Goal: Task Accomplishment & Management: Manage account settings

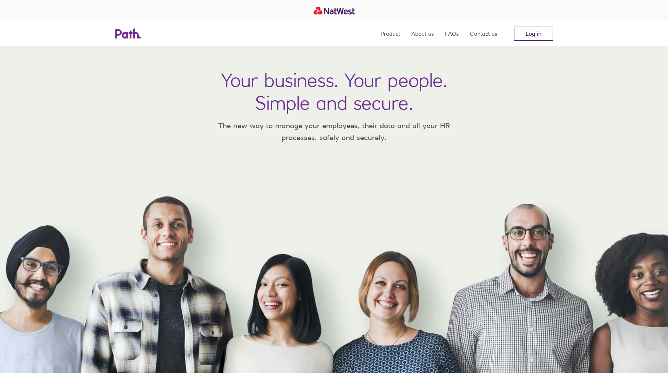
click at [528, 33] on link "Log in" at bounding box center [533, 34] width 39 height 14
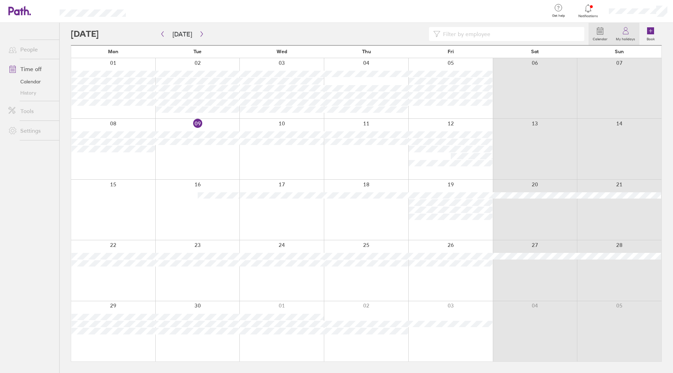
click at [631, 40] on label "My holidays" at bounding box center [625, 38] width 28 height 6
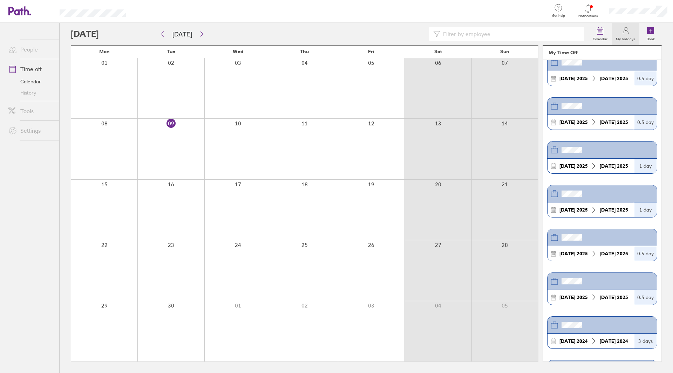
scroll to position [420, 0]
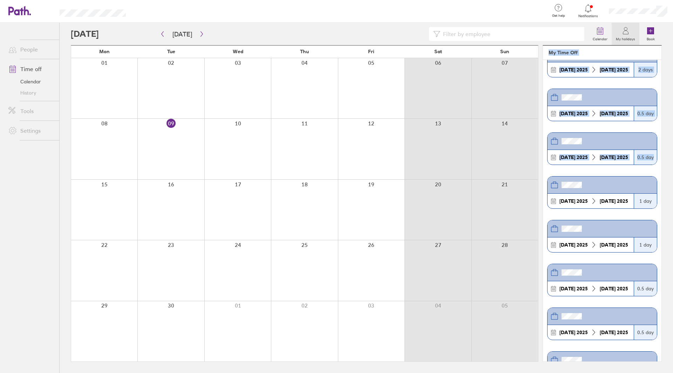
drag, startPoint x: 543, startPoint y: 182, endPoint x: 538, endPoint y: 183, distance: 5.4
click at [538, 183] on main "Today September 2025 Mon Tue Wed Thu Fri Sat Sun 01 02 03 04 05 06 07 08 09 10 …" at bounding box center [366, 198] width 591 height 350
click at [537, 183] on div "Mon Tue Wed Thu Fri Sat Sun 01 02 03 04 05 06 07 08 09 10 11 12 13 14 15 16 17 …" at bounding box center [304, 203] width 467 height 317
click at [537, 183] on div at bounding box center [504, 210] width 67 height 60
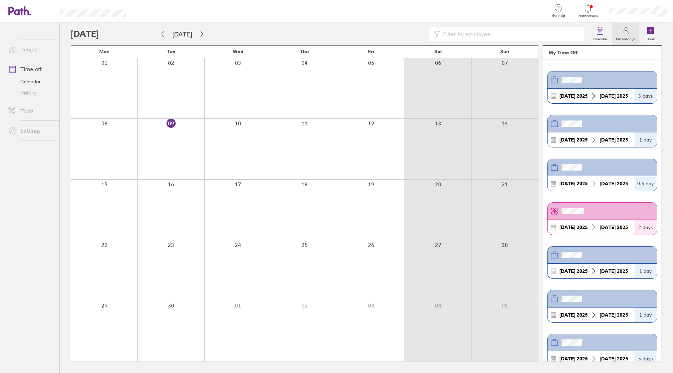
click at [636, 15] on div at bounding box center [638, 11] width 70 height 22
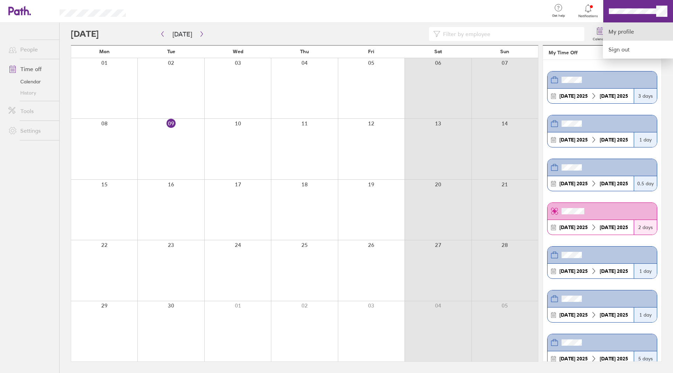
click at [634, 33] on link "My profile" at bounding box center [638, 32] width 70 height 18
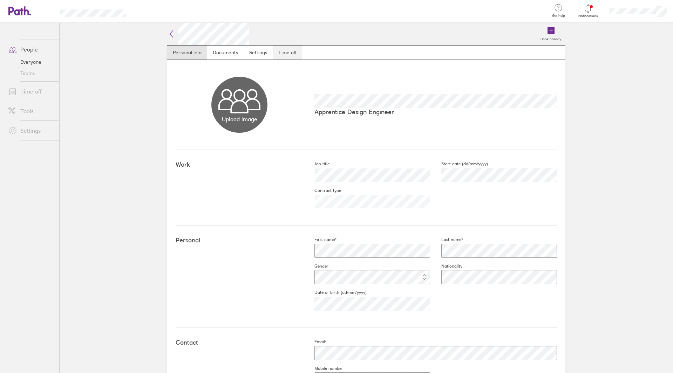
click at [284, 53] on link "Time off" at bounding box center [287, 53] width 29 height 14
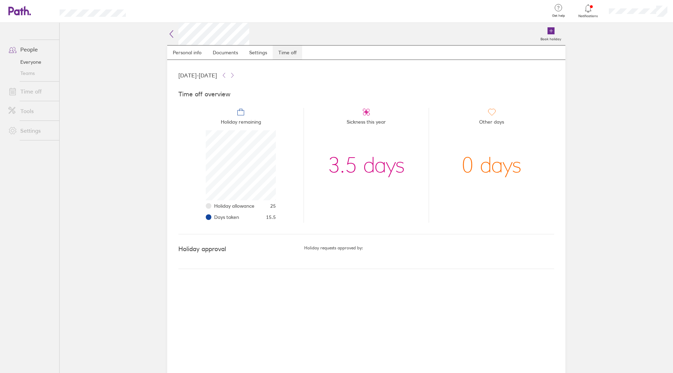
scroll to position [70, 70]
click at [24, 15] on link at bounding box center [19, 11] width 22 height 11
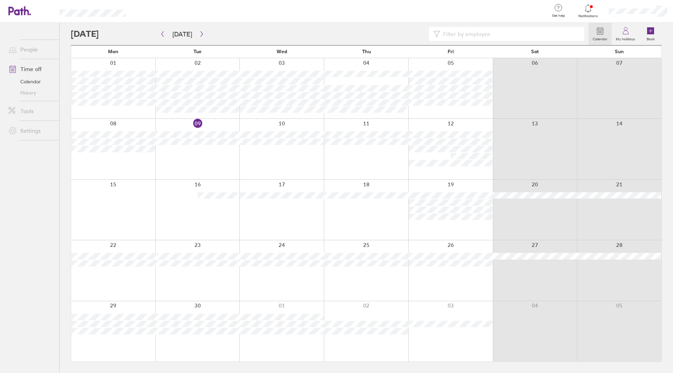
click at [127, 211] on div at bounding box center [113, 210] width 84 height 60
